Goal: Task Accomplishment & Management: Complete application form

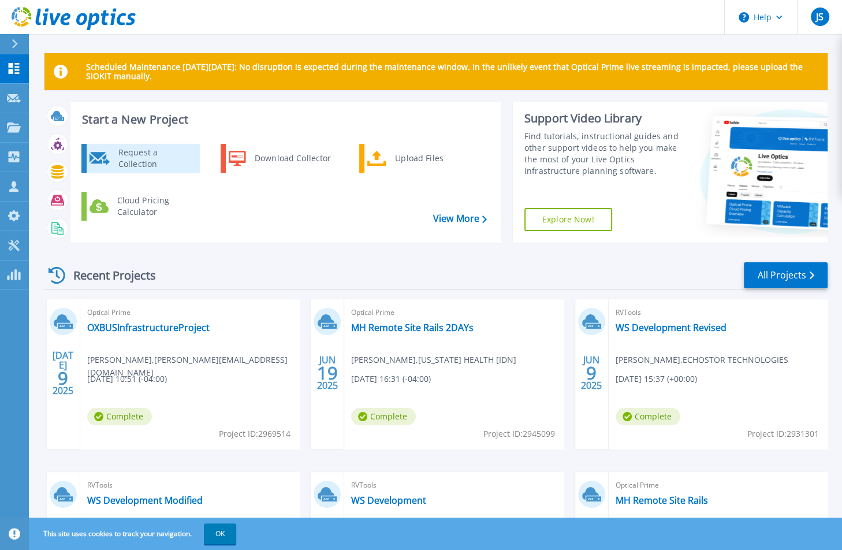
click at [161, 155] on div "Request a Collection" at bounding box center [155, 158] width 84 height 23
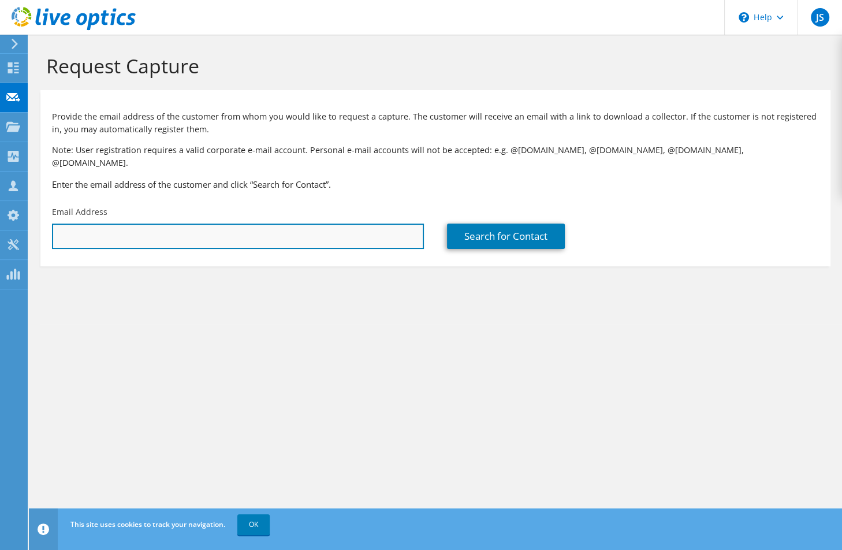
click at [355, 224] on input "text" at bounding box center [238, 235] width 372 height 25
paste input "[EMAIL_ADDRESS][DOMAIN_NAME]"
type input "[EMAIL_ADDRESS][DOMAIN_NAME]"
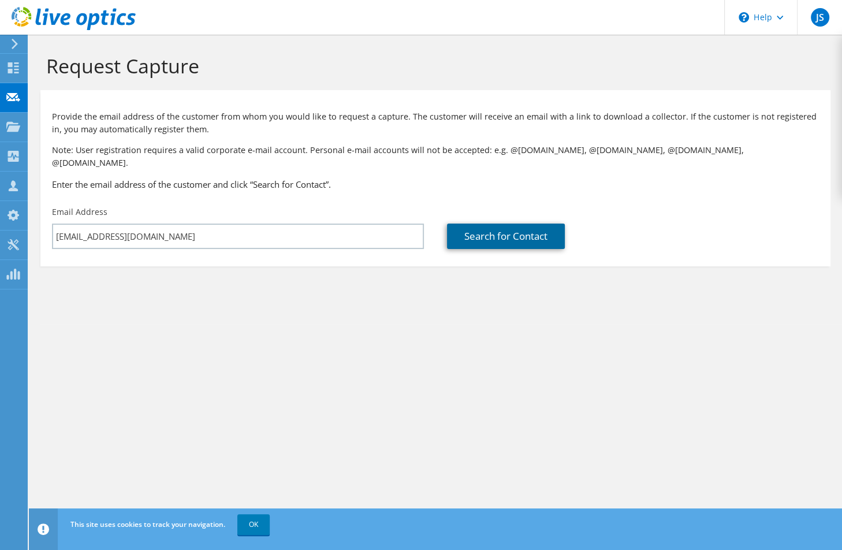
click at [526, 229] on link "Search for Contact" at bounding box center [506, 235] width 118 height 25
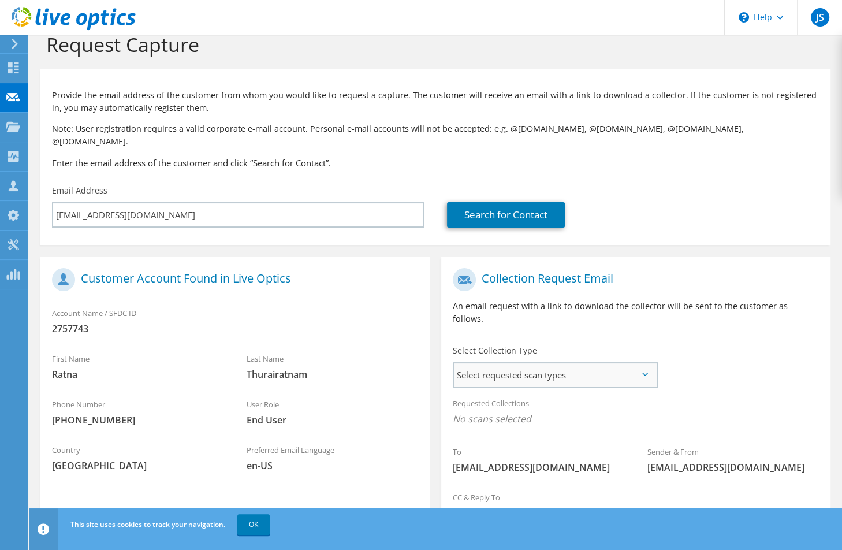
click at [554, 363] on span "Select requested scan types" at bounding box center [555, 374] width 202 height 23
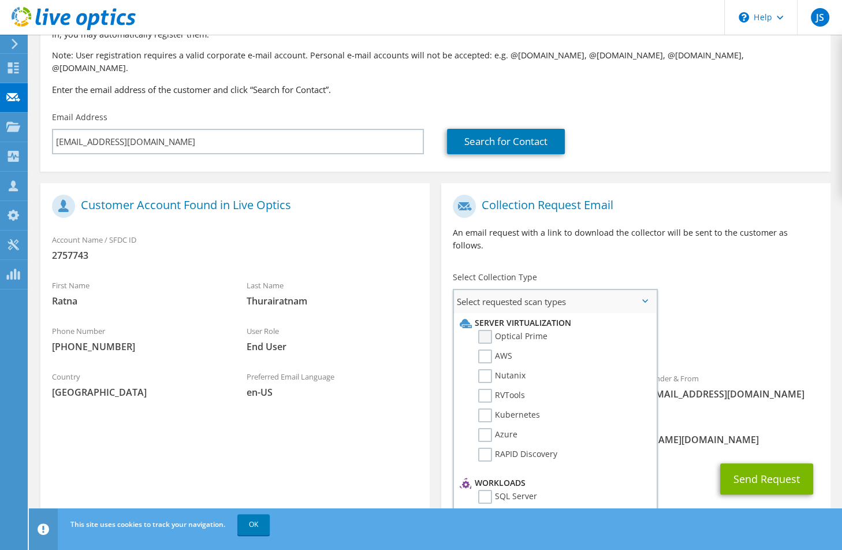
click at [491, 330] on label "Optical Prime" at bounding box center [512, 337] width 69 height 14
click at [0, 0] on input "Optical Prime" at bounding box center [0, 0] width 0 height 0
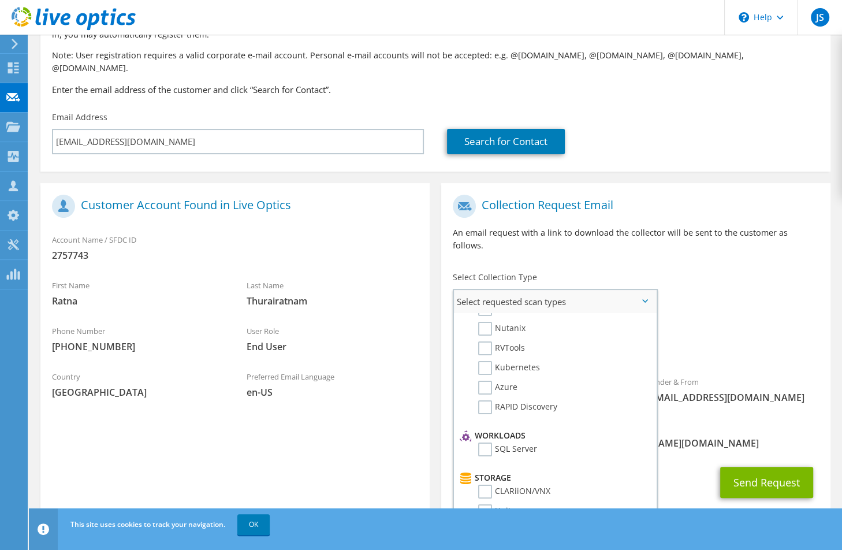
scroll to position [65, 0]
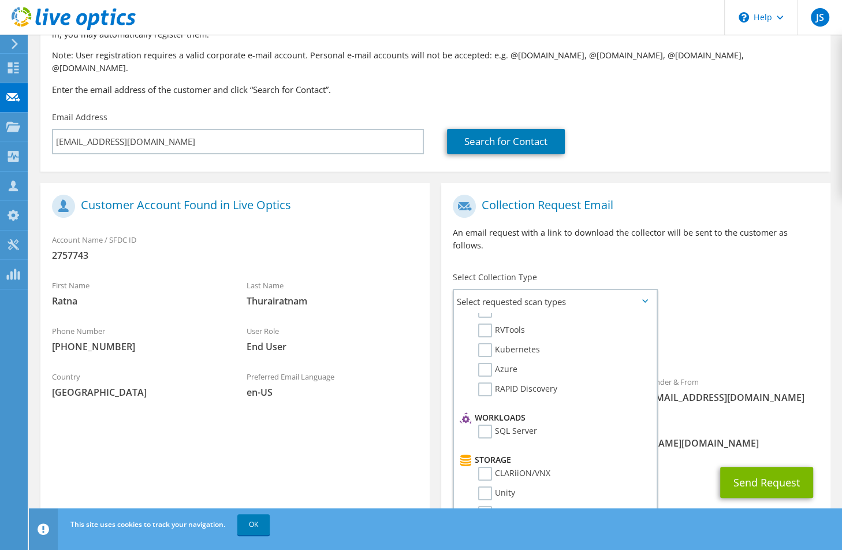
click at [714, 391] on span "[EMAIL_ADDRESS][DOMAIN_NAME]" at bounding box center [732, 397] width 171 height 13
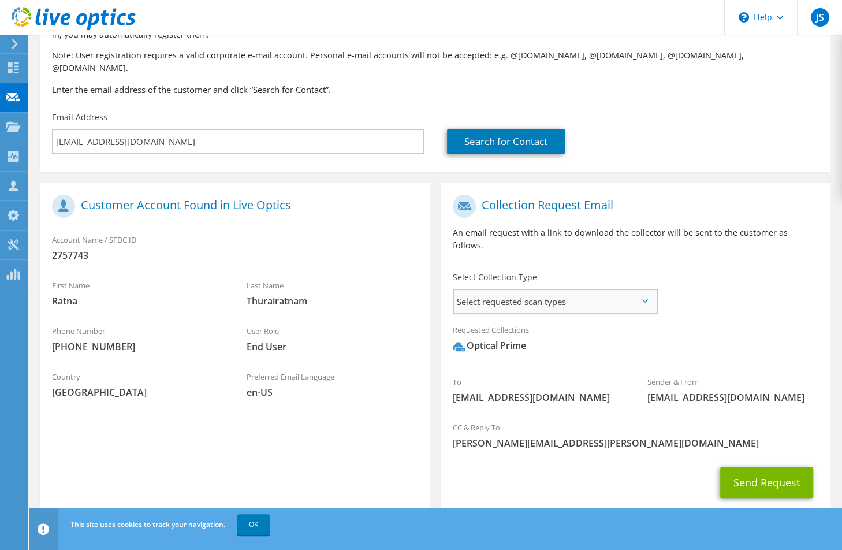
click at [591, 290] on span "Select requested scan types" at bounding box center [555, 301] width 202 height 23
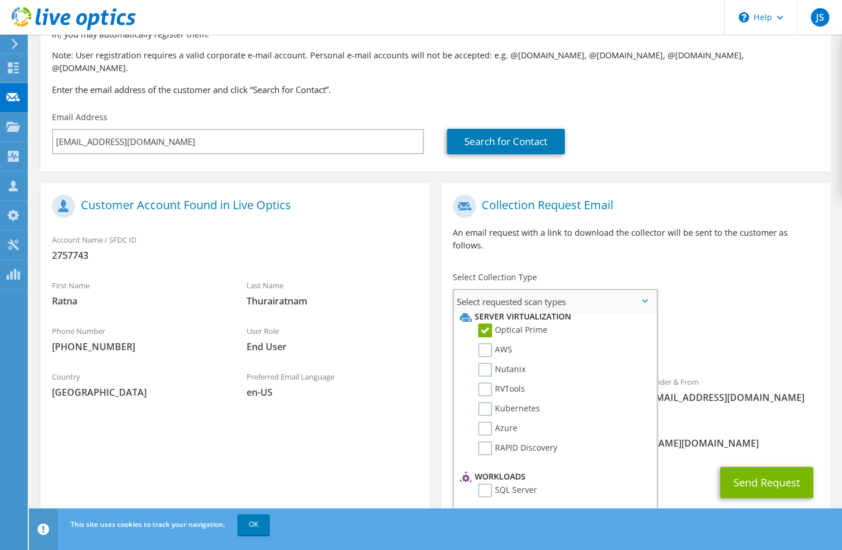
scroll to position [0, 0]
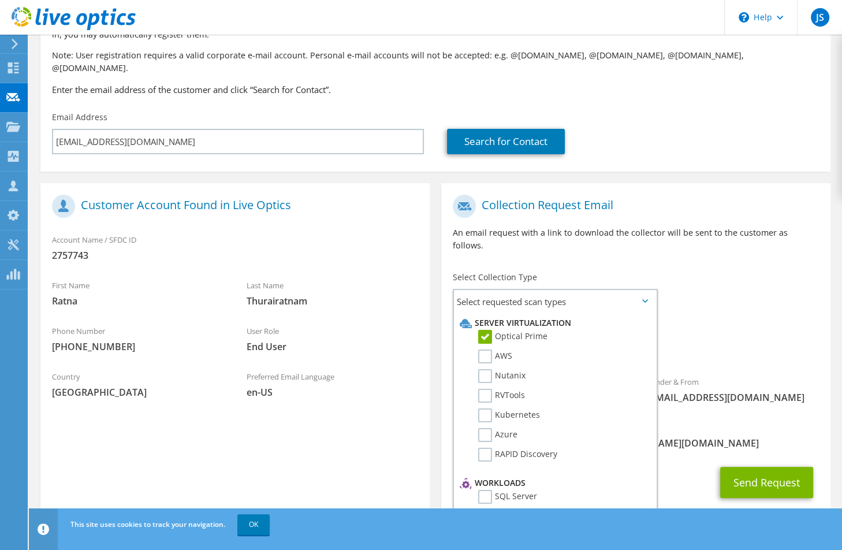
click at [767, 332] on div "Requested Collections No scans selected Optical Prime" at bounding box center [635, 341] width 389 height 46
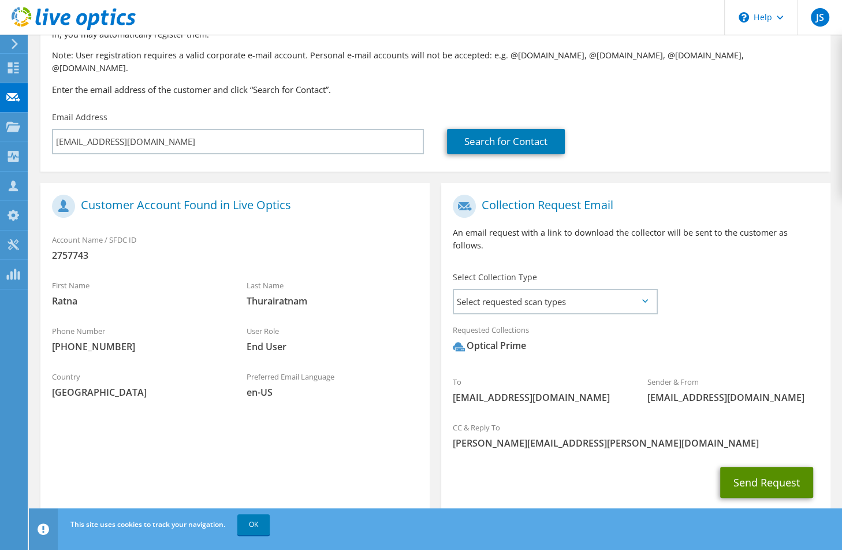
click at [764, 468] on button "Send Request" at bounding box center [766, 482] width 93 height 31
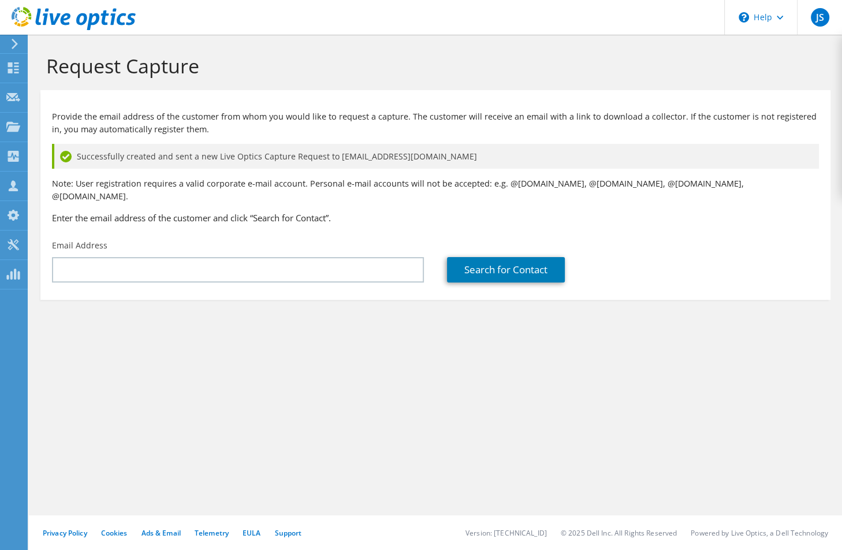
click at [247, 526] on div "Privacy Policy Cookies Ads & Email Telemetry EULA Support Version: 25.2.12.1 © …" at bounding box center [435, 532] width 813 height 35
